Goal: Subscribe to service/newsletter

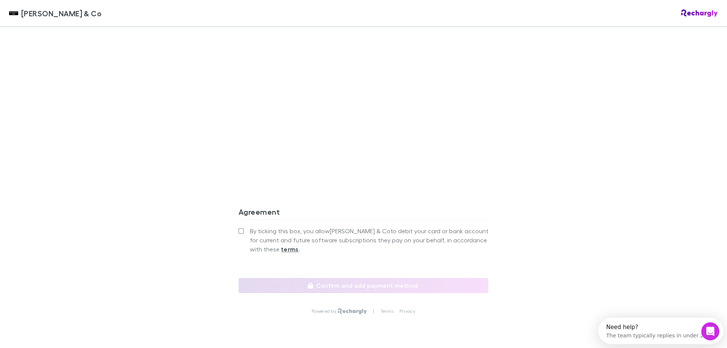
scroll to position [631, 0]
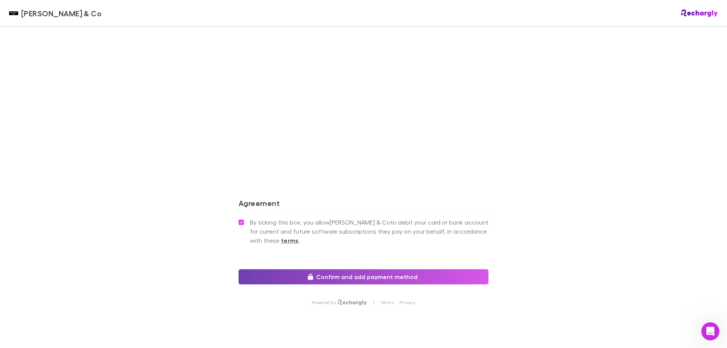
click at [345, 269] on button "Confirm and add payment method" at bounding box center [364, 276] width 250 height 15
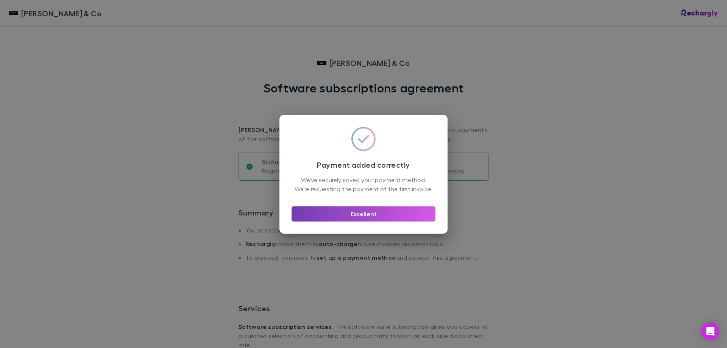
click at [376, 218] on button "Excellent" at bounding box center [364, 213] width 144 height 15
